Goal: Transaction & Acquisition: Purchase product/service

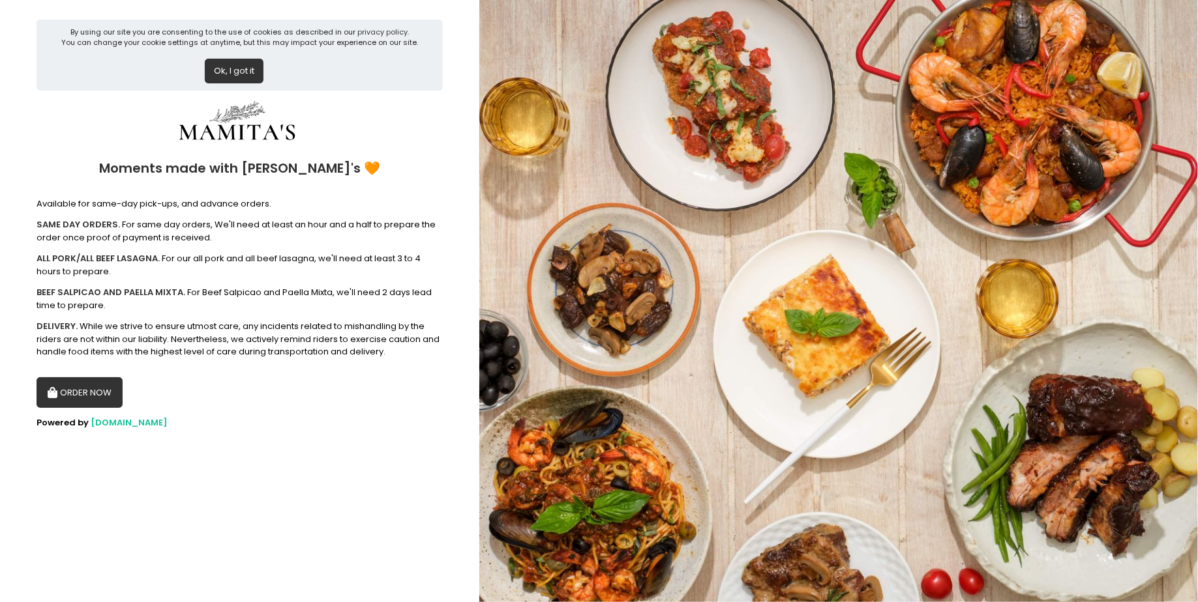
click at [89, 396] on button "ORDER NOW" at bounding box center [80, 392] width 86 height 31
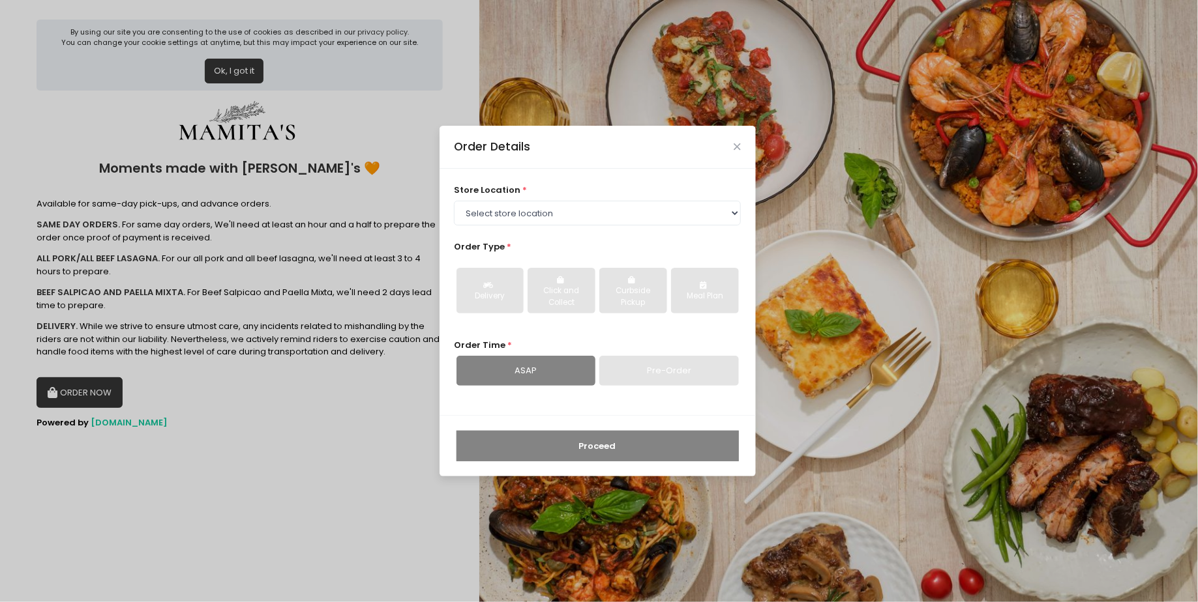
click at [561, 198] on div "store location * Select store location Mamitas PH - [GEOGRAPHIC_DATA] Mamitas P…" at bounding box center [597, 205] width 287 height 42
click at [545, 209] on select "Select store location Mamitas PH - [GEOGRAPHIC_DATA] Mamitas PH - [GEOGRAPHIC_D…" at bounding box center [597, 213] width 287 height 25
select select "65ad40693dc37ee8b8129aca"
click at [454, 201] on select "Select store location Mamitas PH - [GEOGRAPHIC_DATA] Mamitas PH - [GEOGRAPHIC_D…" at bounding box center [597, 213] width 287 height 25
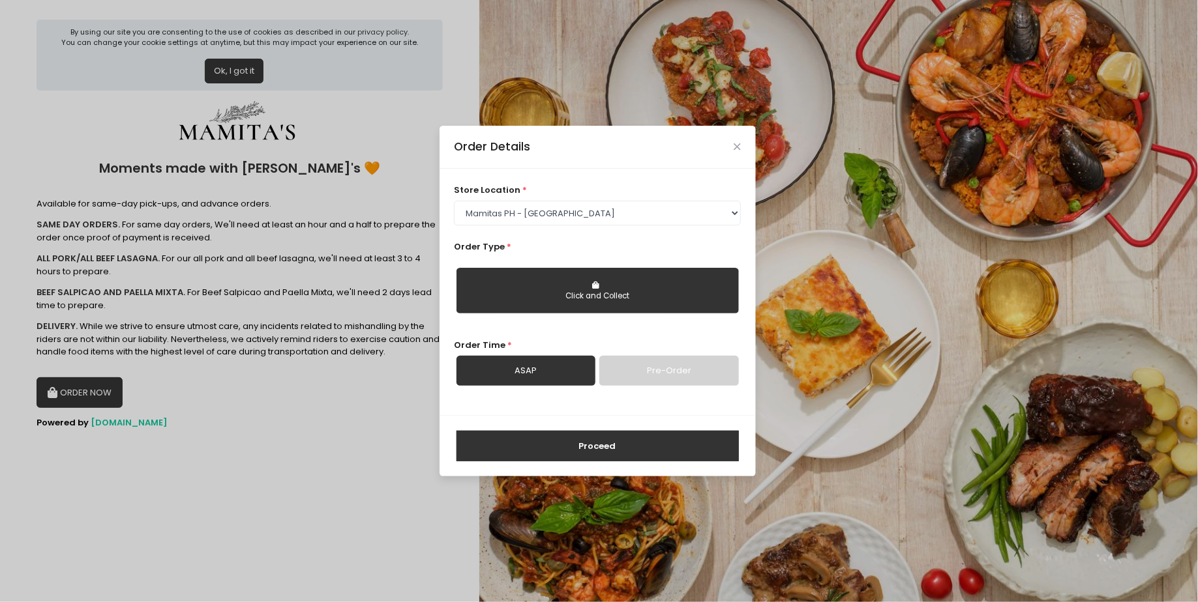
click at [522, 295] on div "Click and Collect" at bounding box center [598, 297] width 264 height 12
click at [638, 375] on link "Pre-Order" at bounding box center [668, 371] width 139 height 30
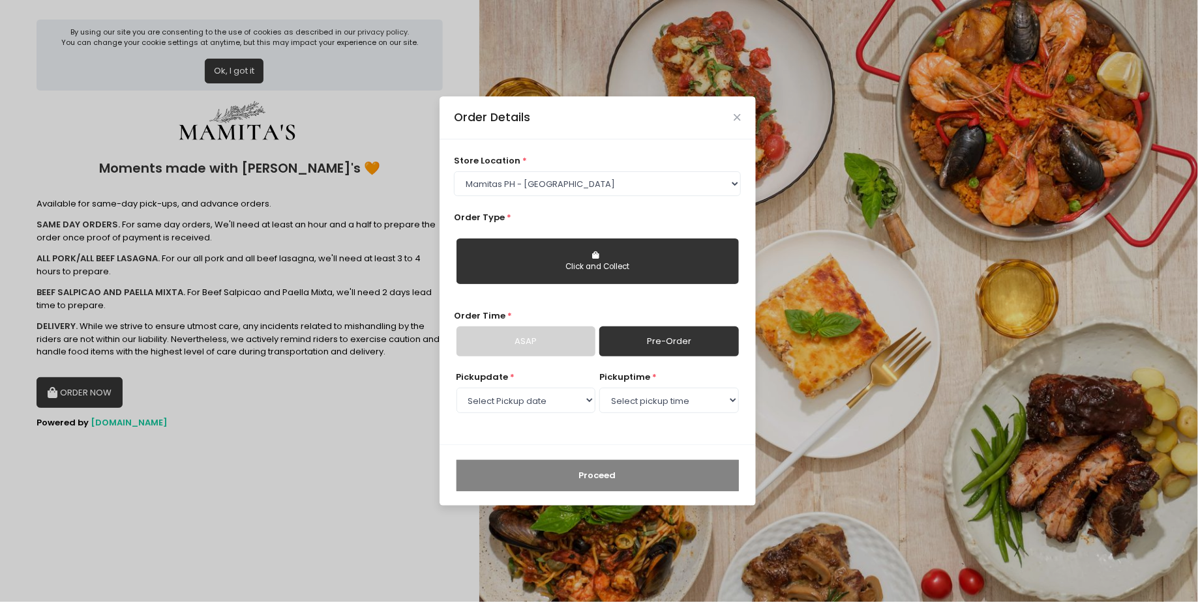
select select "[DATE]"
click at [681, 404] on select "Select pickup time 02:00 PM - 02:30 PM 02:30 PM - 03:00 PM 03:00 PM - 03:30 PM …" at bounding box center [668, 400] width 139 height 25
select select "16:00"
click at [599, 388] on select "Select pickup time 02:00 PM - 02:30 PM 02:30 PM - 03:00 PM 03:00 PM - 03:30 PM …" at bounding box center [668, 400] width 139 height 25
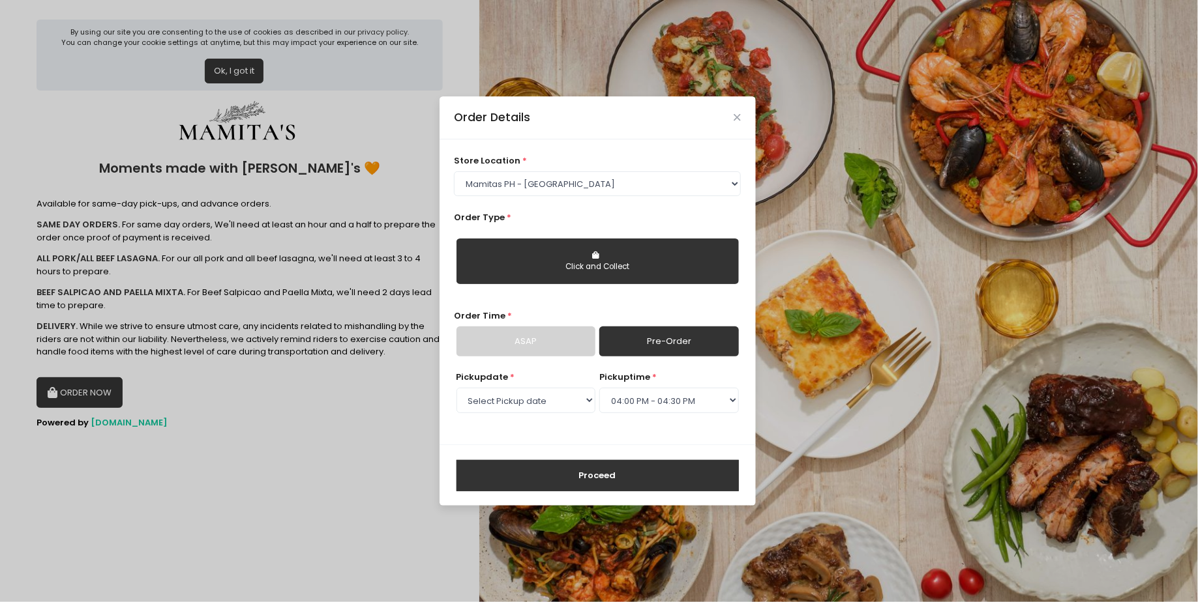
click at [641, 477] on button "Proceed" at bounding box center [597, 475] width 282 height 31
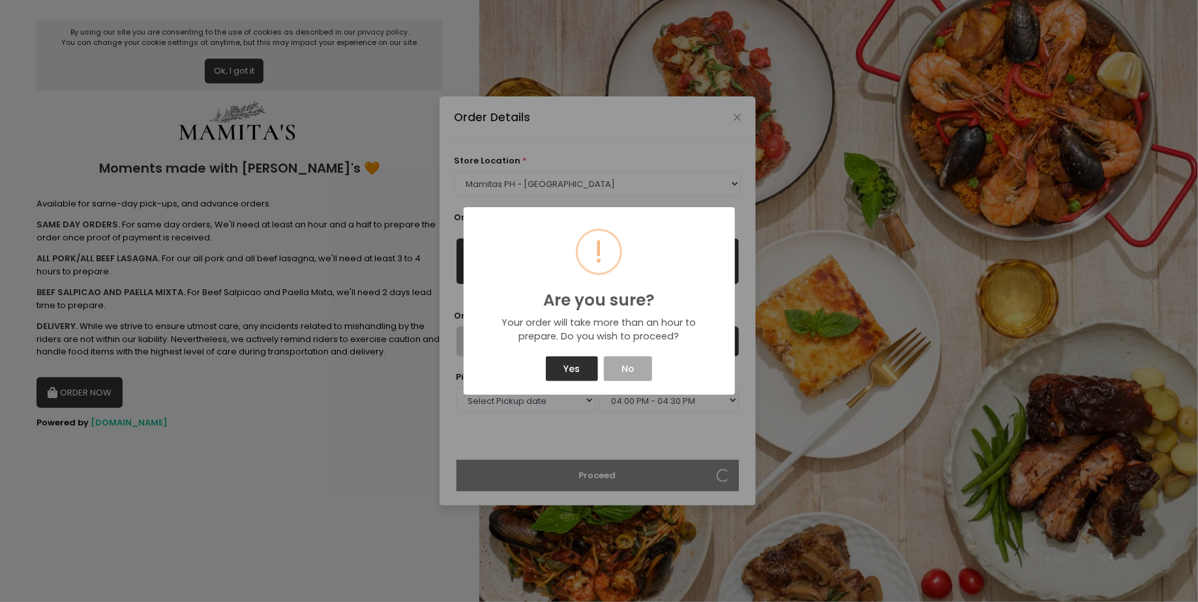
click at [582, 369] on button "Yes" at bounding box center [572, 369] width 52 height 25
